Goal: Task Accomplishment & Management: Use online tool/utility

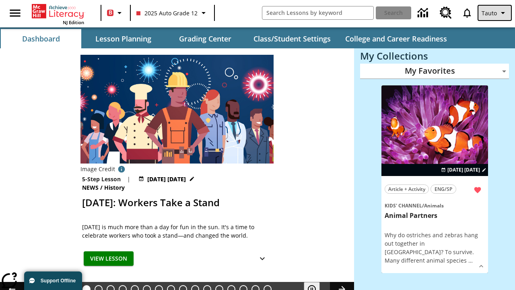
click at [495, 13] on span "Tauto" at bounding box center [489, 13] width 15 height 8
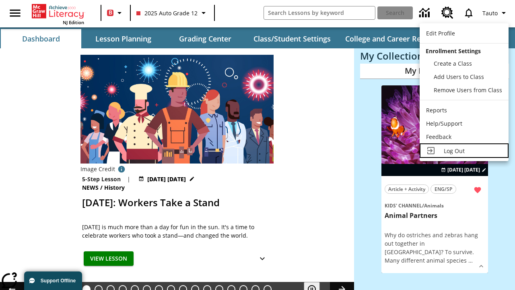
click at [464, 151] on span "Log Out" at bounding box center [454, 151] width 21 height 8
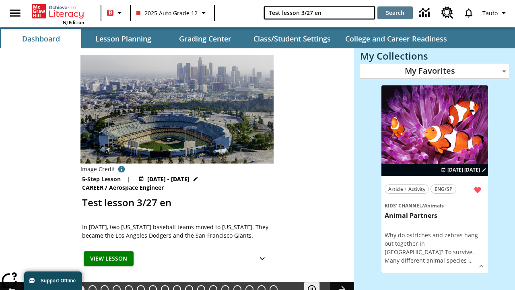
type input "Test lesson 3/27 en"
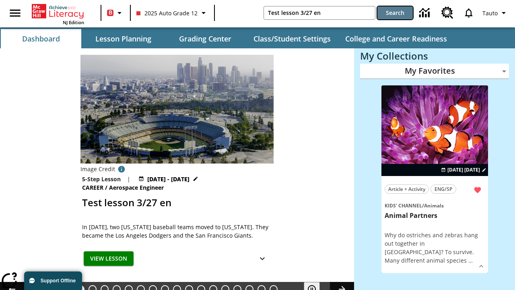
click at [395, 13] on button "Search" at bounding box center [394, 12] width 35 height 13
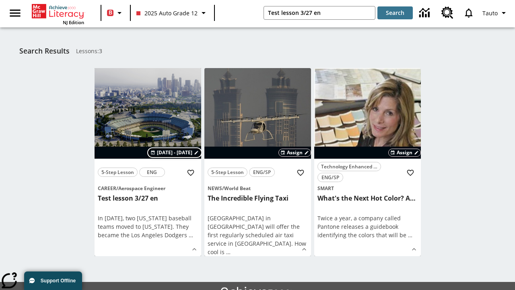
click at [175, 153] on span "Aug 26 - Aug 26" at bounding box center [174, 152] width 35 height 7
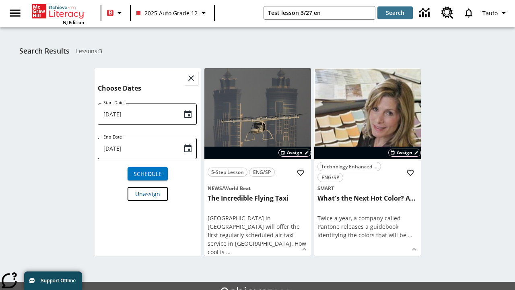
click at [148, 190] on span "Unassign" at bounding box center [147, 194] width 25 height 8
